Goal: Information Seeking & Learning: Understand process/instructions

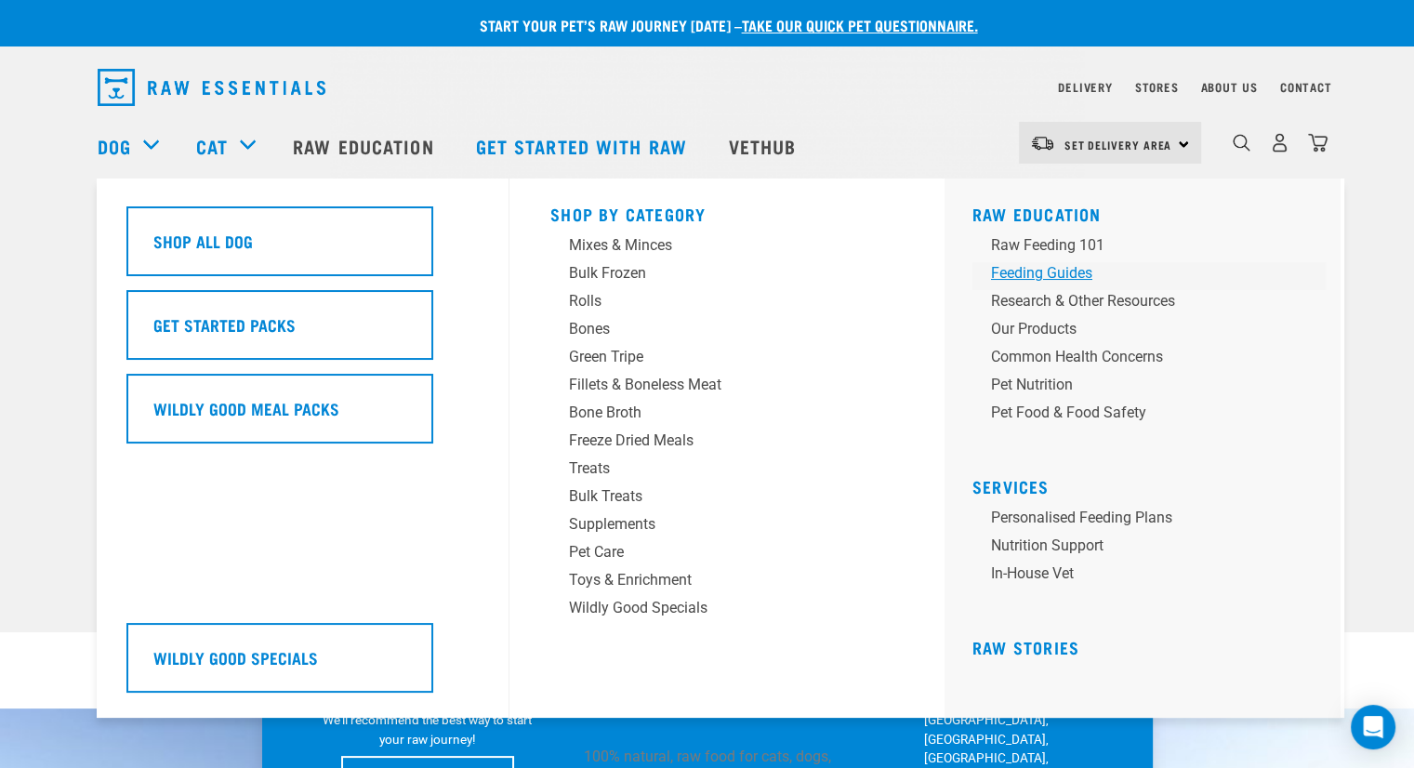
click at [1052, 276] on div "Feeding Guides" at bounding box center [1136, 273] width 290 height 22
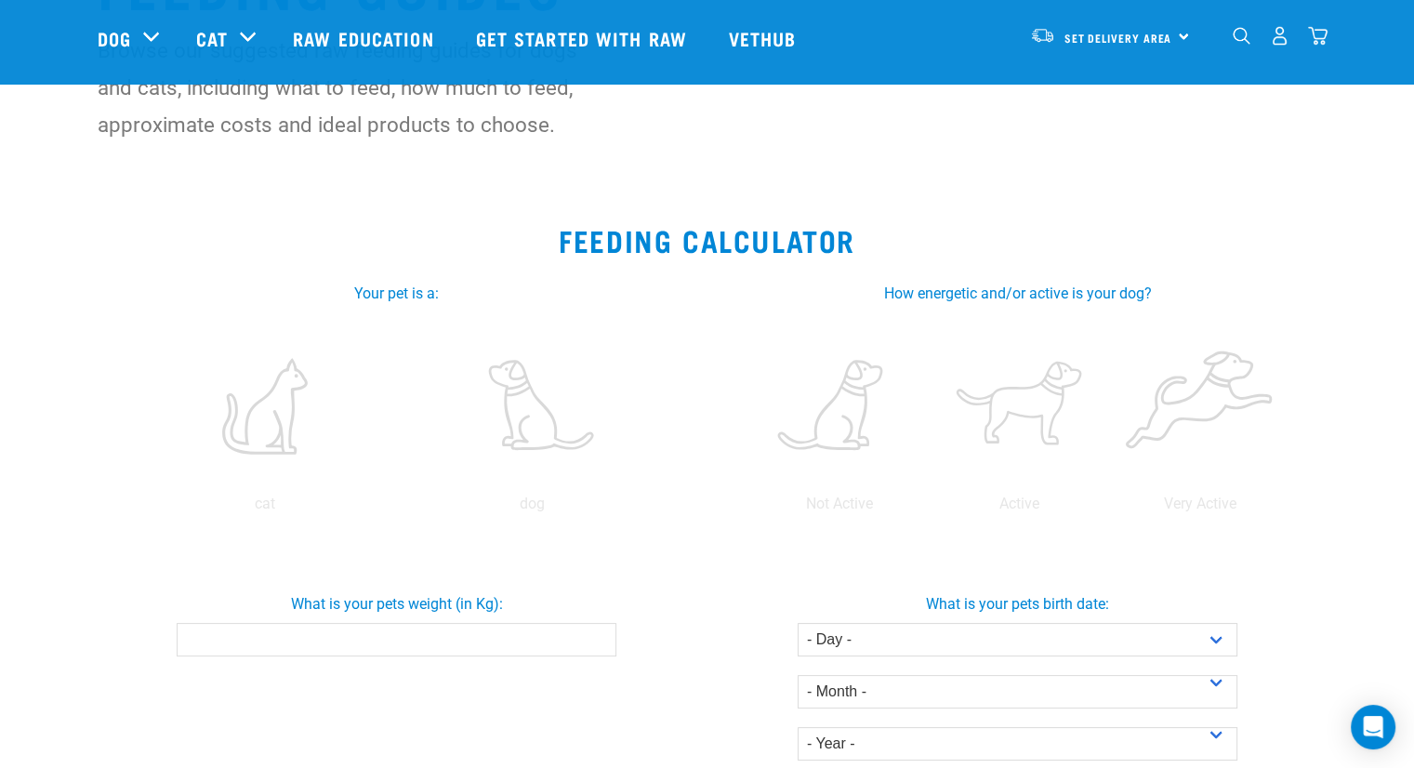
scroll to position [279, 0]
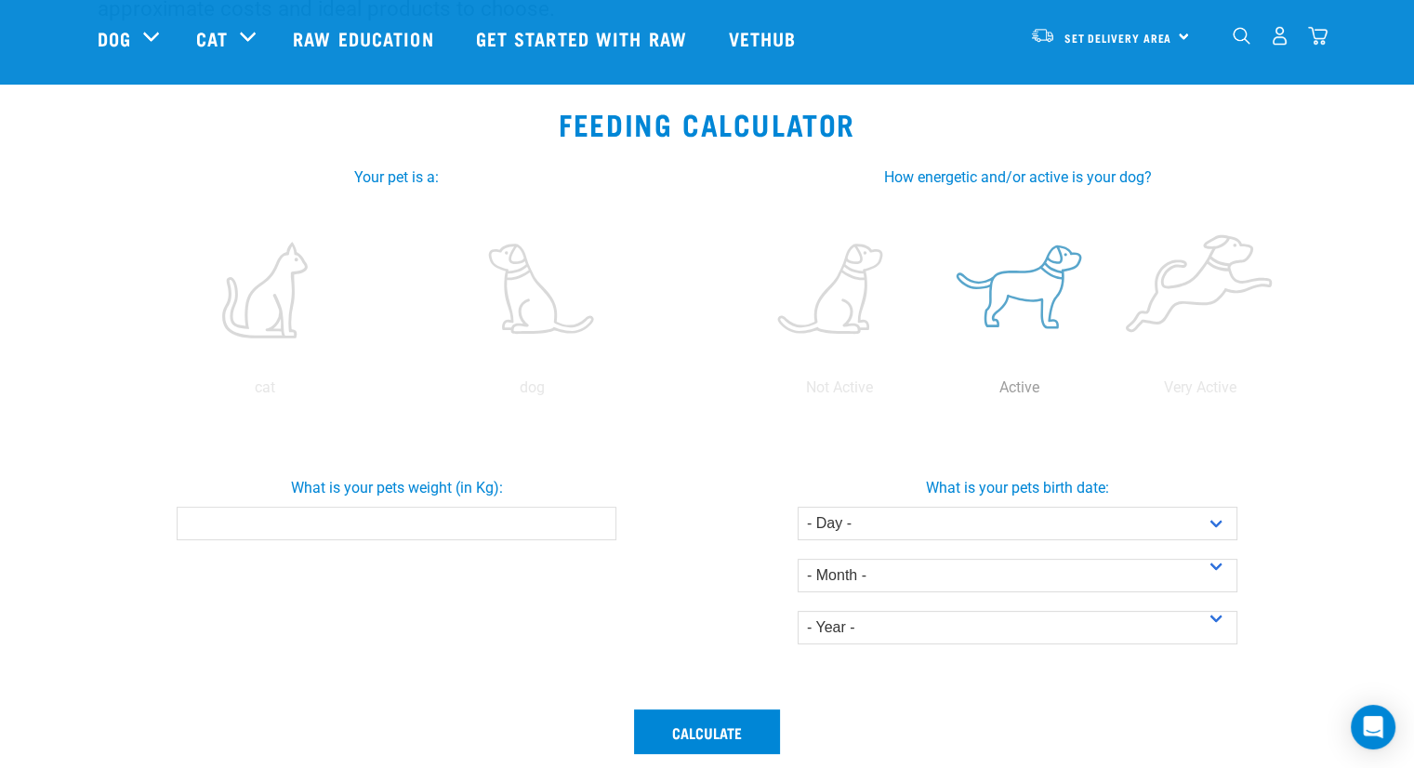
click at [1030, 295] on label at bounding box center [1019, 290] width 173 height 158
click at [929, 392] on input "radio" at bounding box center [929, 392] width 0 height 0
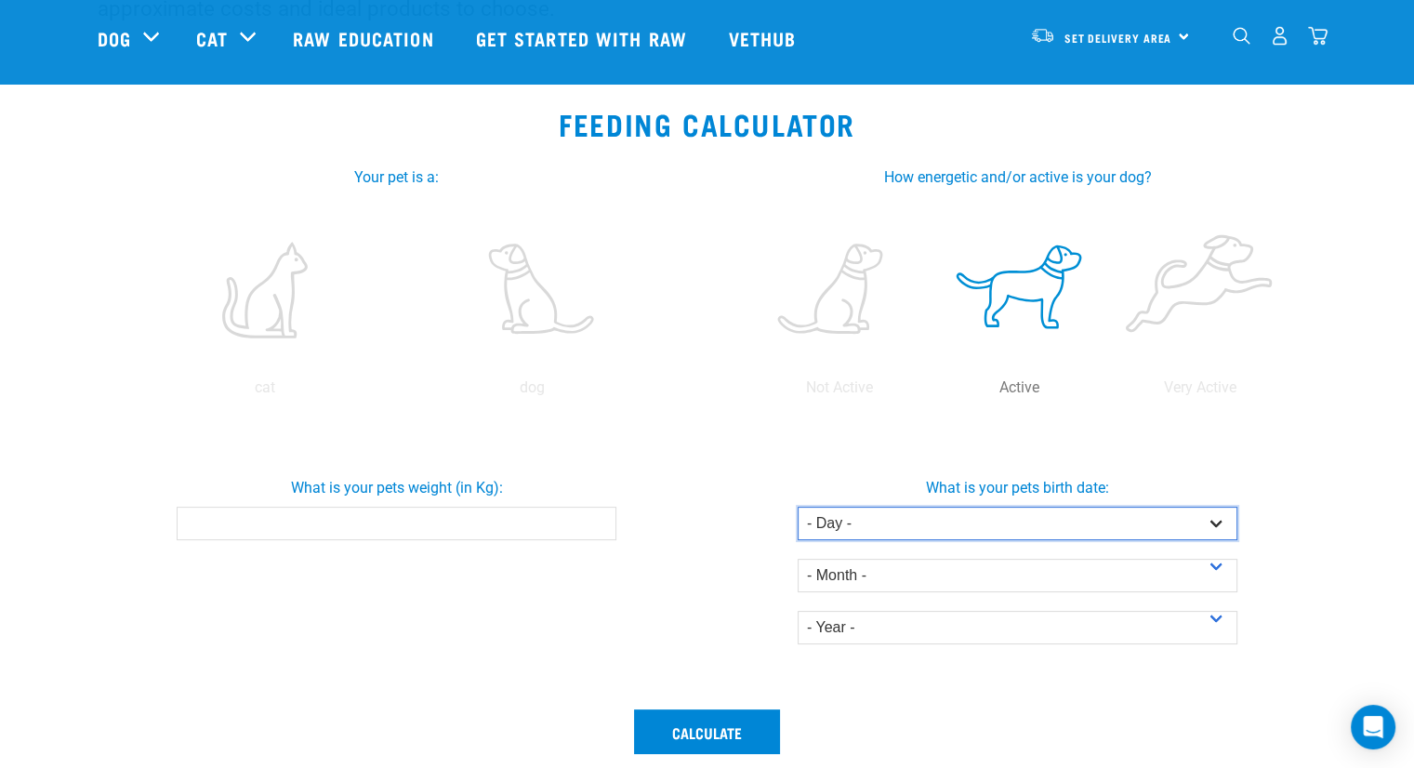
click at [840, 521] on select "- Day - 1 2 3 4 5 6 7 8 9 10 11 12 13 14 15 16 17 18 19 20 21 22 23 24 25 26 27" at bounding box center [1017, 523] width 440 height 33
select select "18"
click at [797, 507] on select "- Day - 1 2 3 4 5 6 7 8 9 10 11 12 13 14 15 16 17 18 19 20 21 22 23 24 25 26 27" at bounding box center [1017, 523] width 440 height 33
click at [849, 557] on div "- Month - January February March April May June July August September October N…" at bounding box center [1017, 566] width 440 height 52
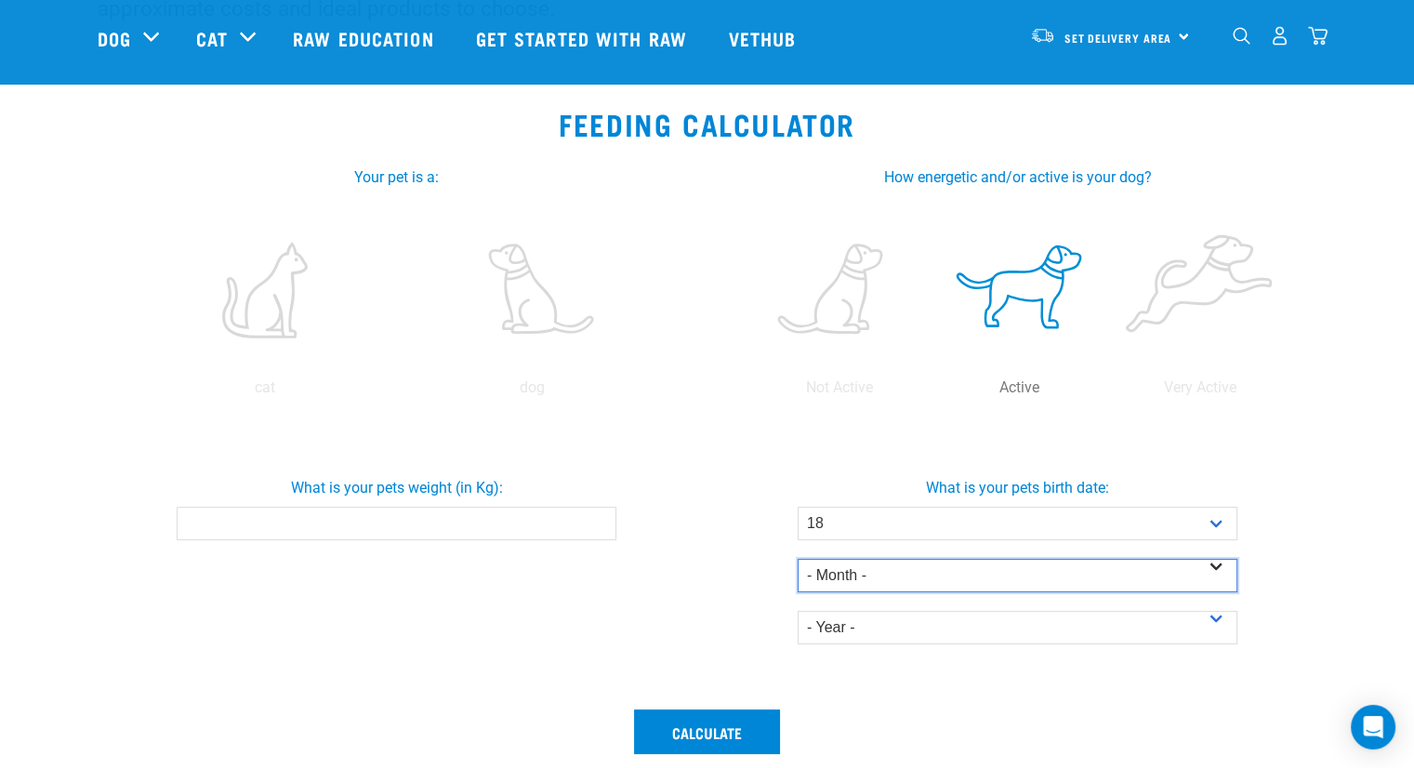
click at [849, 564] on select "- Month - January February March April May June July August September October N…" at bounding box center [1017, 575] width 440 height 33
select select "September"
click at [797, 559] on select "- Month - January February March April May June July August September October N…" at bounding box center [1017, 575] width 440 height 33
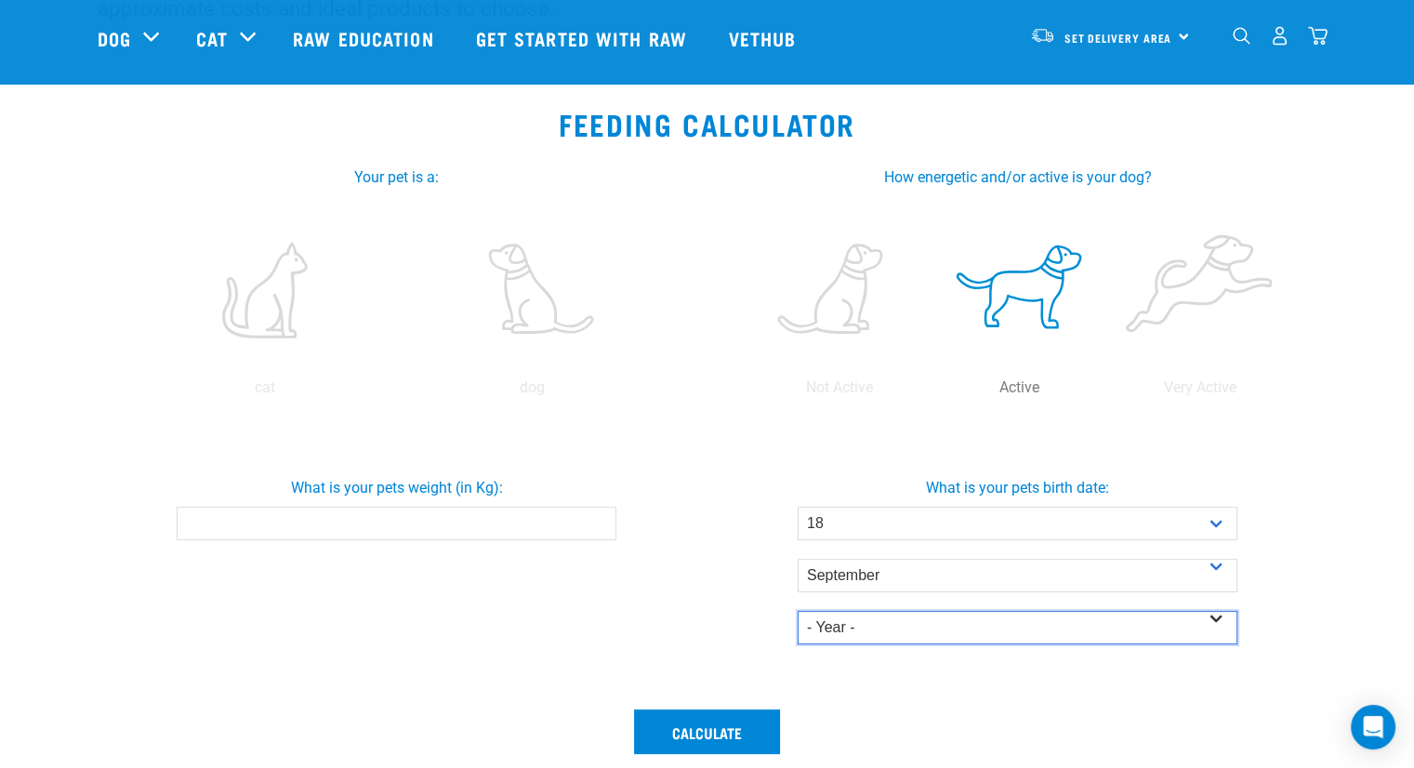
click at [859, 617] on select "- Year - 2025 2024 2023 2022 2021 2020 2019 2018 2017 2016 2015 2014" at bounding box center [1017, 627] width 440 height 33
select select "2020"
click at [797, 611] on select "- Year - 2025 2024 2023 2022 2021 2020 2019 2018 2017 2016 2015 2014" at bounding box center [1017, 627] width 440 height 33
click at [520, 510] on input "What is your pets weight (in Kg):" at bounding box center [397, 523] width 440 height 33
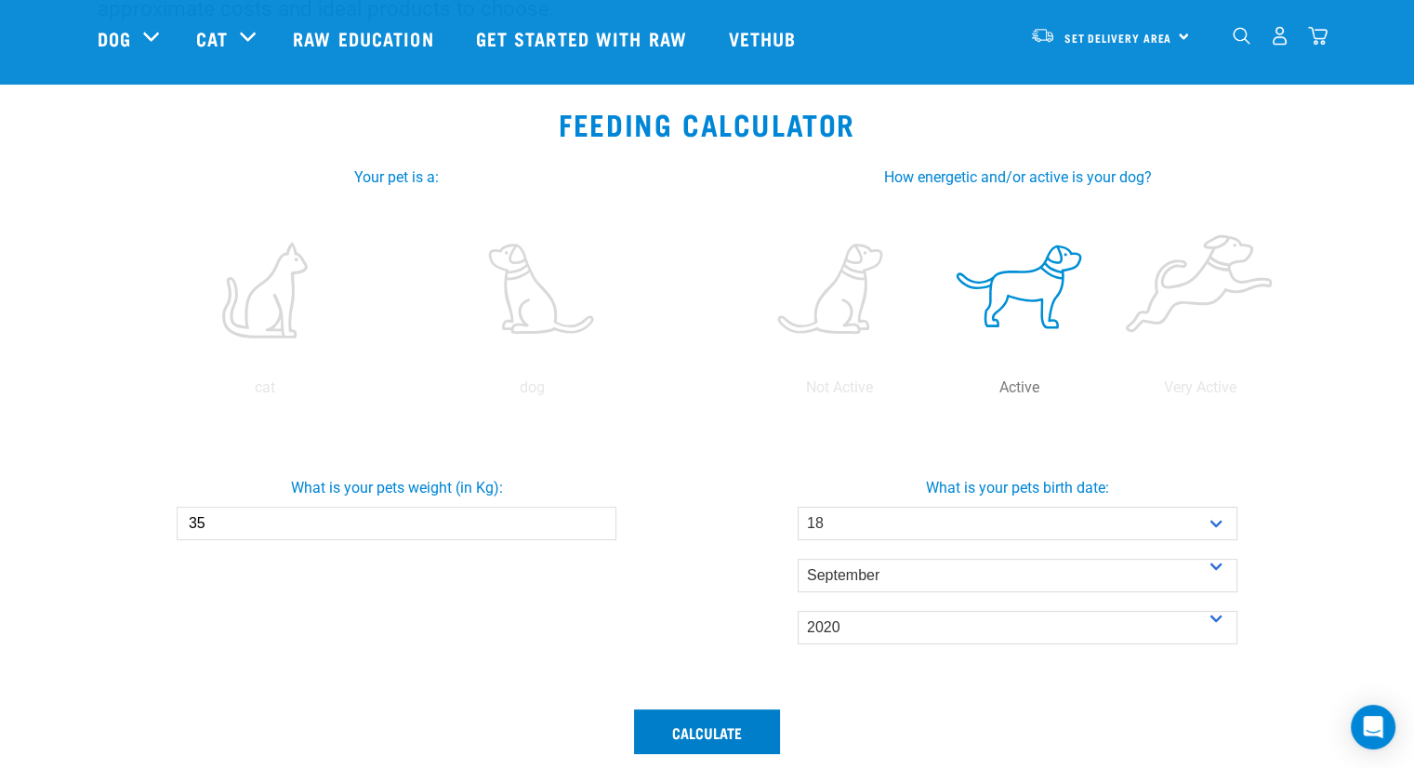
type input "35"
click at [688, 709] on button "Calculate" at bounding box center [707, 731] width 146 height 45
click at [690, 711] on button "Calculate" at bounding box center [707, 731] width 146 height 45
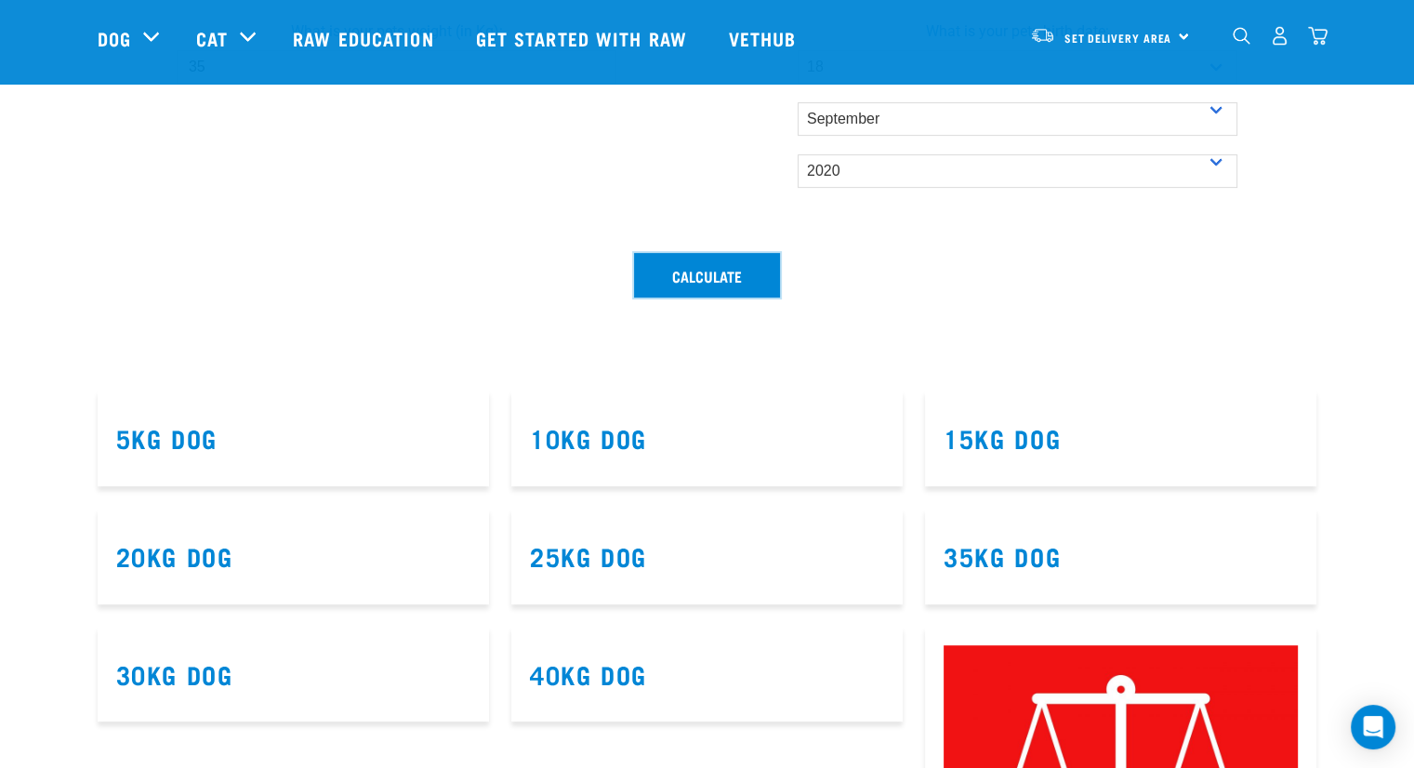
scroll to position [836, 0]
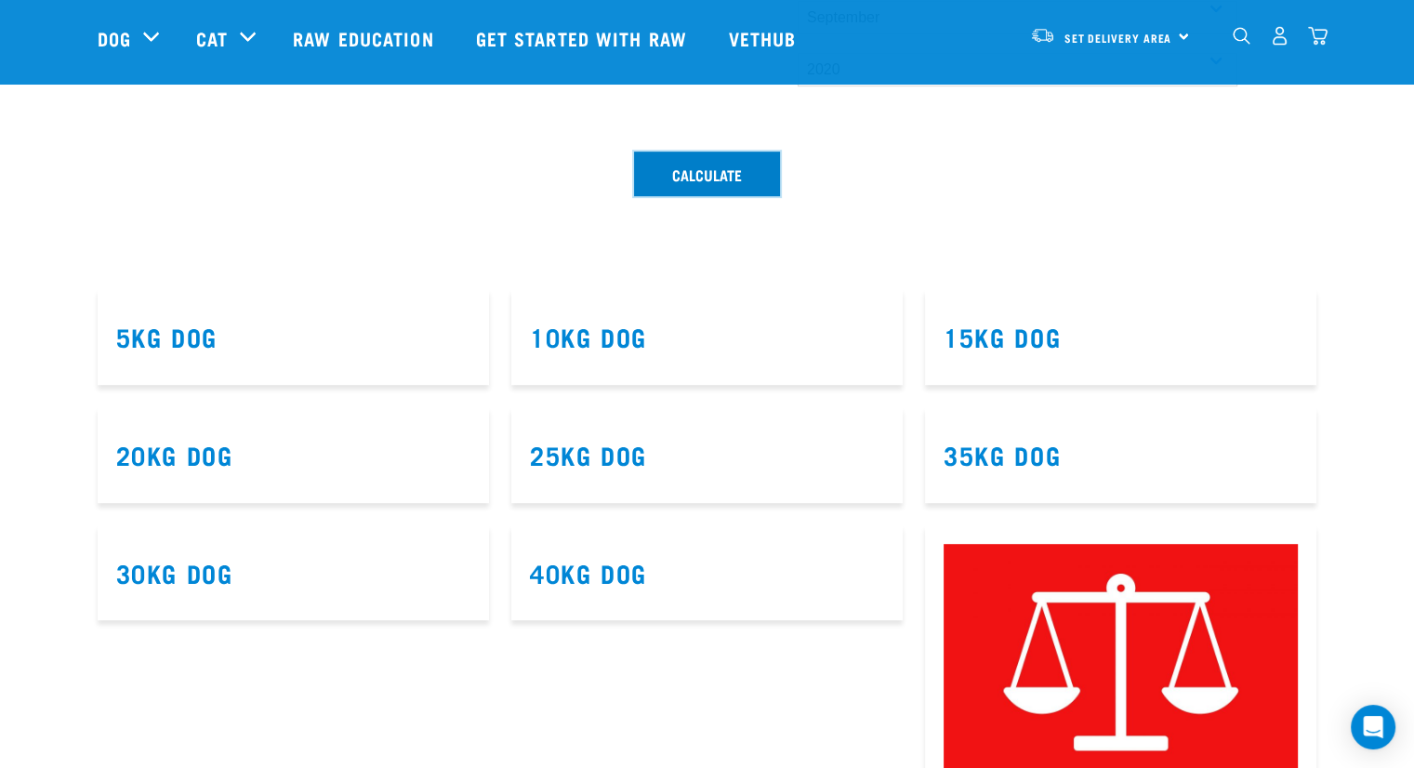
click at [702, 193] on button "Calculate" at bounding box center [707, 173] width 146 height 45
click at [1004, 460] on link "35kg Dog" at bounding box center [1001, 454] width 117 height 14
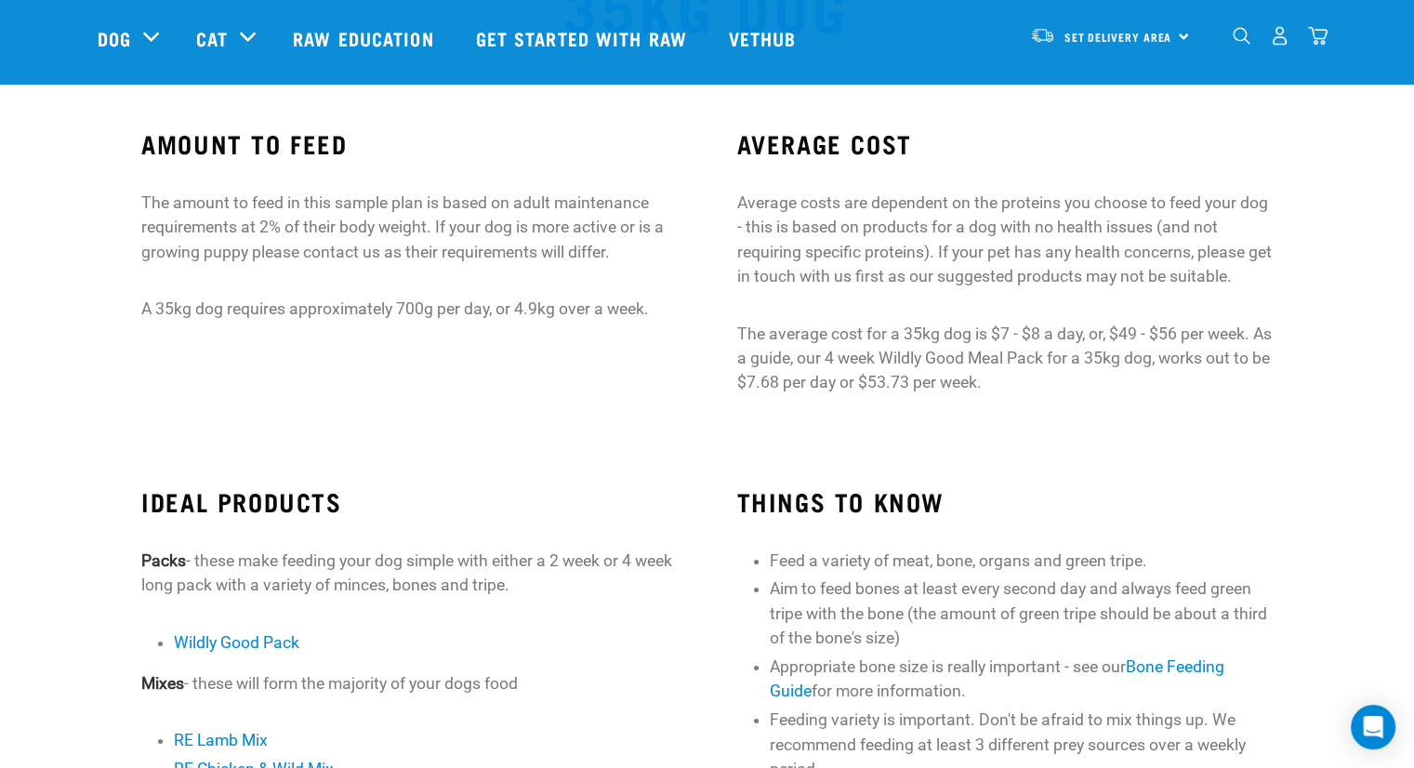
scroll to position [93, 0]
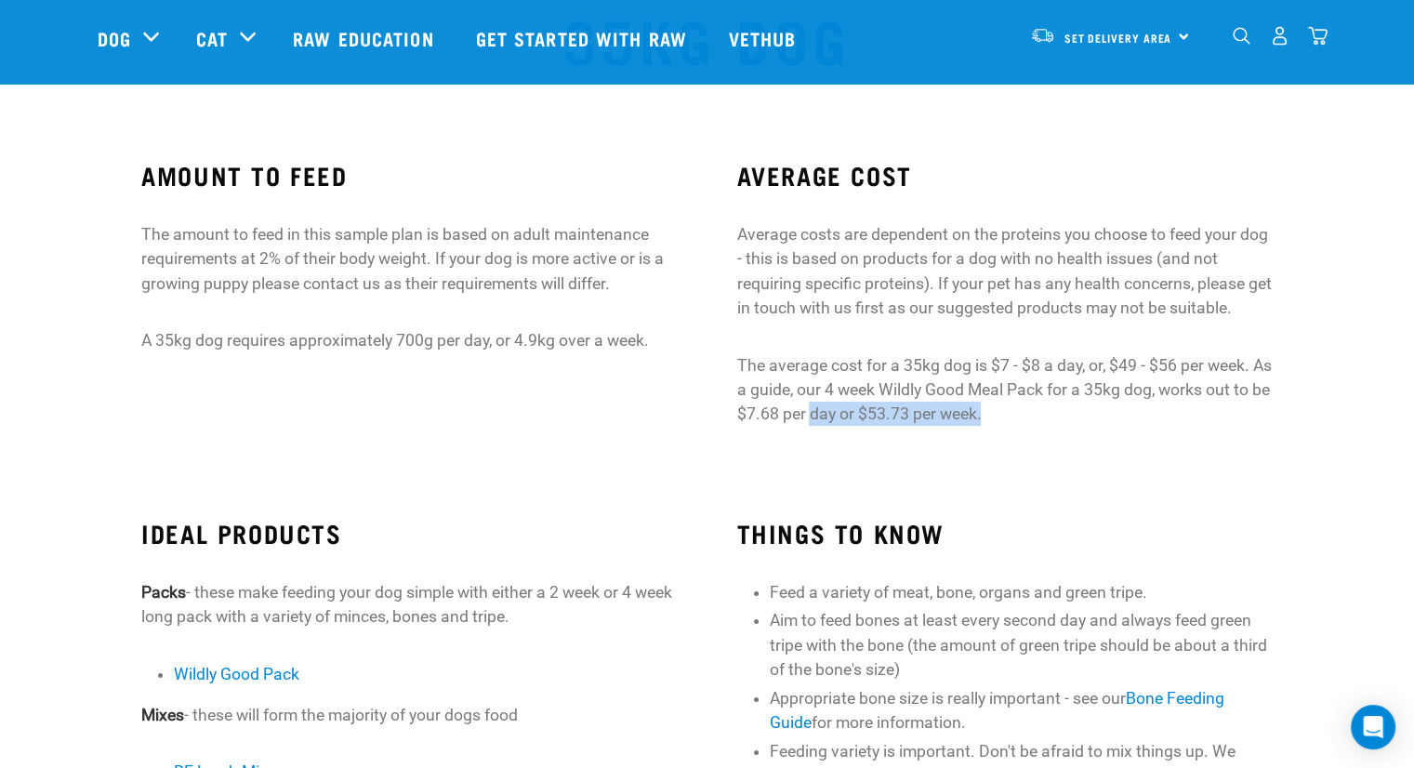
drag, startPoint x: 1034, startPoint y: 406, endPoint x: 852, endPoint y: 415, distance: 181.4
click at [852, 415] on p "The average cost for a 35kg dog is $7 - $8 a day, or, $49 - $56 per week. As a …" at bounding box center [1003, 389] width 535 height 73
click at [586, 421] on div "AMOUNT TO FEED The amount to feed in this sample plan is based on adult mainten…" at bounding box center [409, 303] width 595 height 336
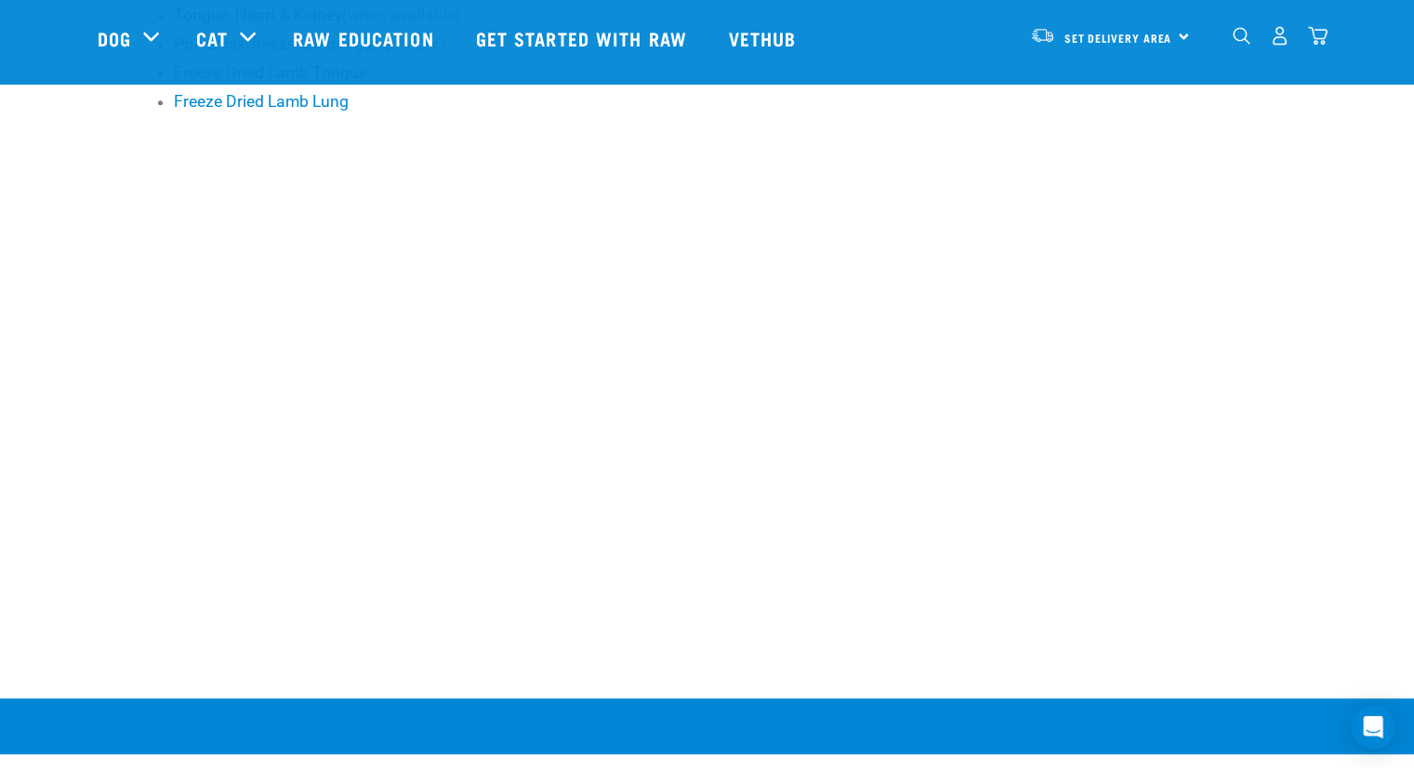
scroll to position [1873, 0]
